Goal: Task Accomplishment & Management: Use online tool/utility

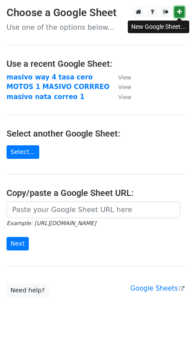
click at [180, 14] on icon at bounding box center [179, 12] width 5 height 6
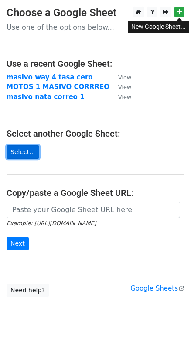
click at [19, 148] on link "Select..." at bounding box center [23, 152] width 33 height 14
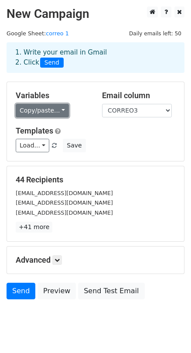
click at [52, 110] on link "Copy/paste..." at bounding box center [42, 111] width 53 height 14
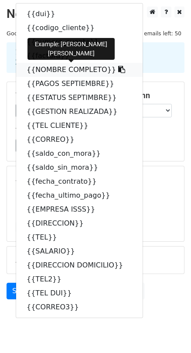
click at [40, 69] on link "{{NOMBRE COMPLETO}}" at bounding box center [79, 70] width 127 height 14
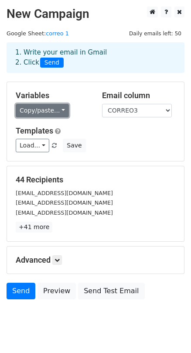
click at [61, 108] on link "Copy/paste..." at bounding box center [42, 111] width 53 height 14
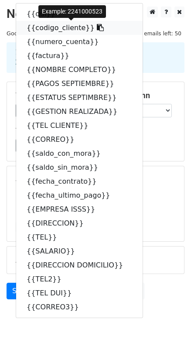
click at [43, 28] on link "{{codigo_cliente}}" at bounding box center [79, 28] width 127 height 14
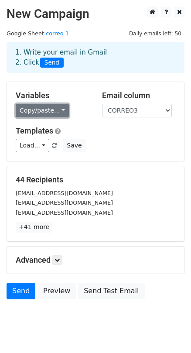
click at [43, 109] on link "Copy/paste..." at bounding box center [42, 111] width 53 height 14
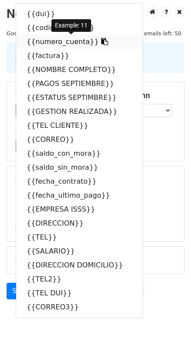
click at [41, 45] on link "{{numero_cuenta}}" at bounding box center [79, 42] width 127 height 14
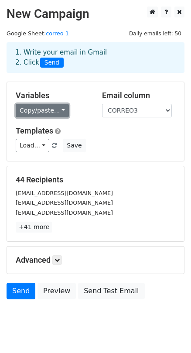
click at [57, 107] on link "Copy/paste..." at bounding box center [42, 111] width 53 height 14
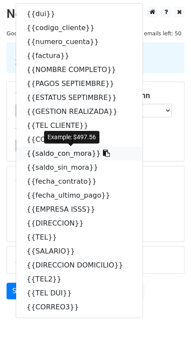
click at [38, 157] on link "{{saldo_con_mora}}" at bounding box center [79, 154] width 127 height 14
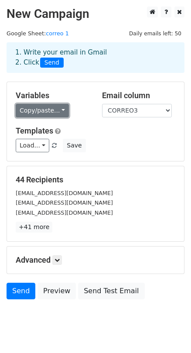
click at [31, 106] on link "Copy/paste..." at bounding box center [42, 111] width 53 height 14
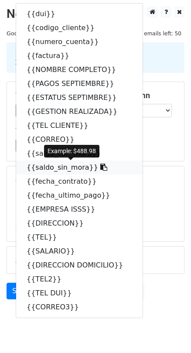
click at [47, 166] on link "{{saldo_sin_mora}}" at bounding box center [79, 168] width 127 height 14
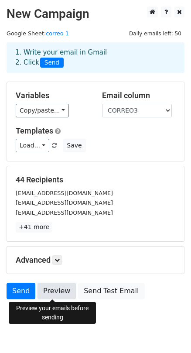
click at [54, 286] on link "Preview" at bounding box center [57, 291] width 38 height 17
click at [57, 289] on link "Preview" at bounding box center [57, 291] width 38 height 17
click at [59, 291] on link "Preview" at bounding box center [57, 291] width 38 height 17
click at [65, 293] on link "Preview" at bounding box center [57, 291] width 38 height 17
click at [63, 291] on link "Preview" at bounding box center [57, 291] width 38 height 17
